Goal: Find contact information: Find contact information

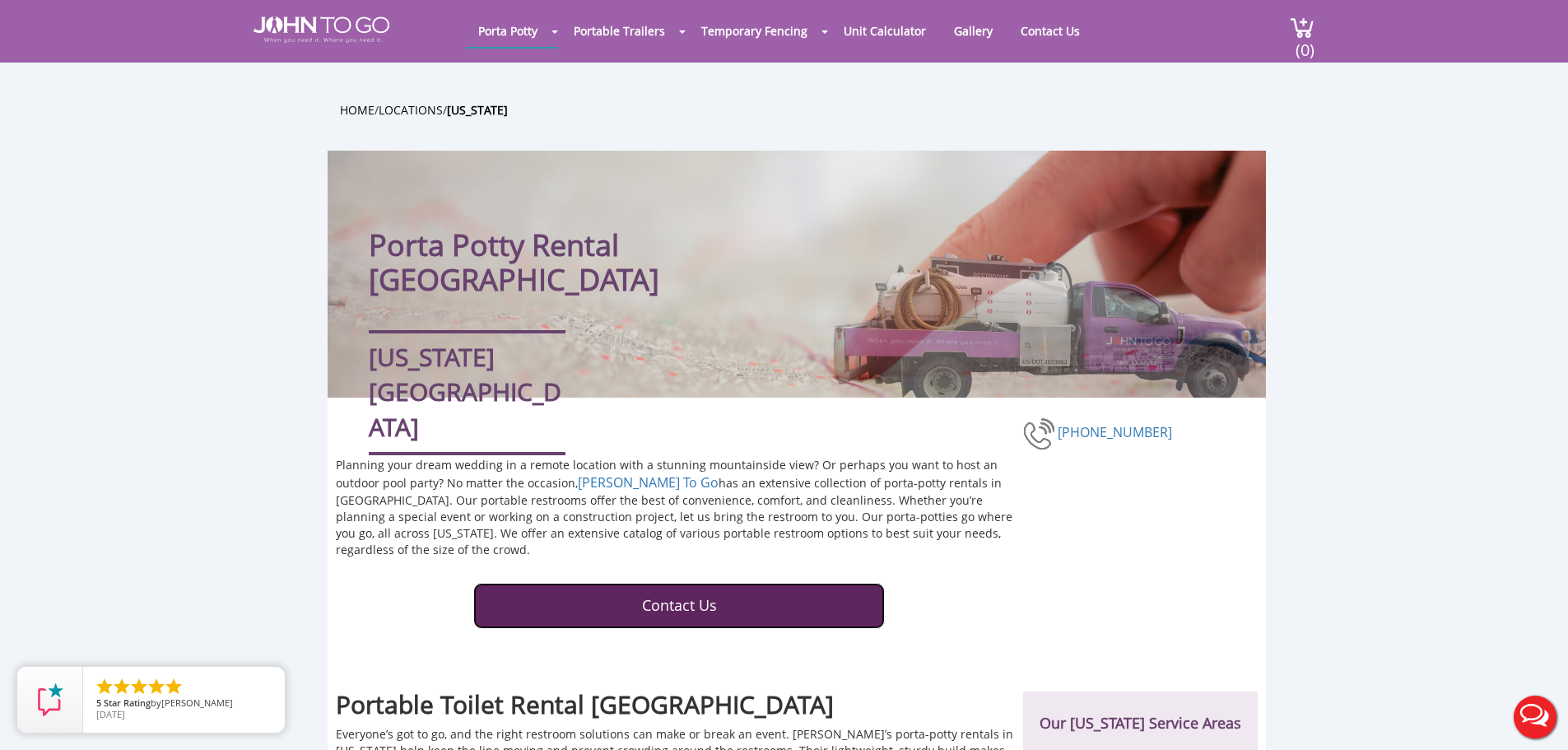
click at [732, 583] on link "Contact Us" at bounding box center [679, 606] width 412 height 46
